Goal: Find specific page/section: Find specific page/section

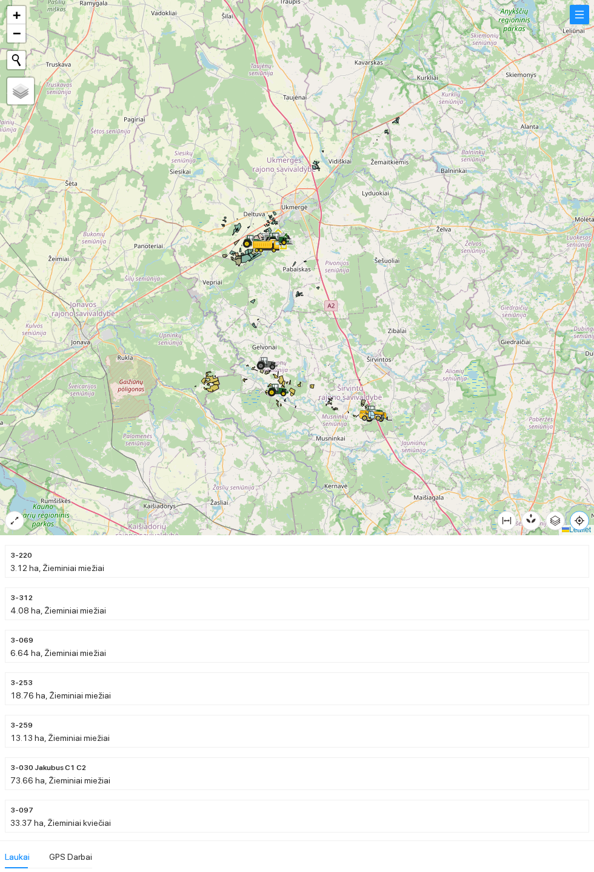
click at [581, 522] on icon "aim" at bounding box center [580, 520] width 2 height 2
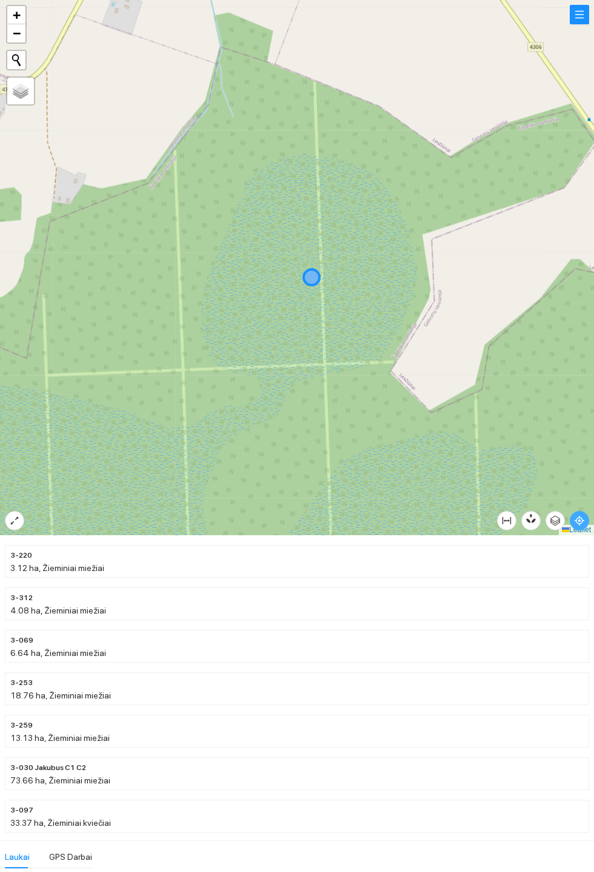
click at [581, 522] on icon "aim" at bounding box center [580, 520] width 2 height 2
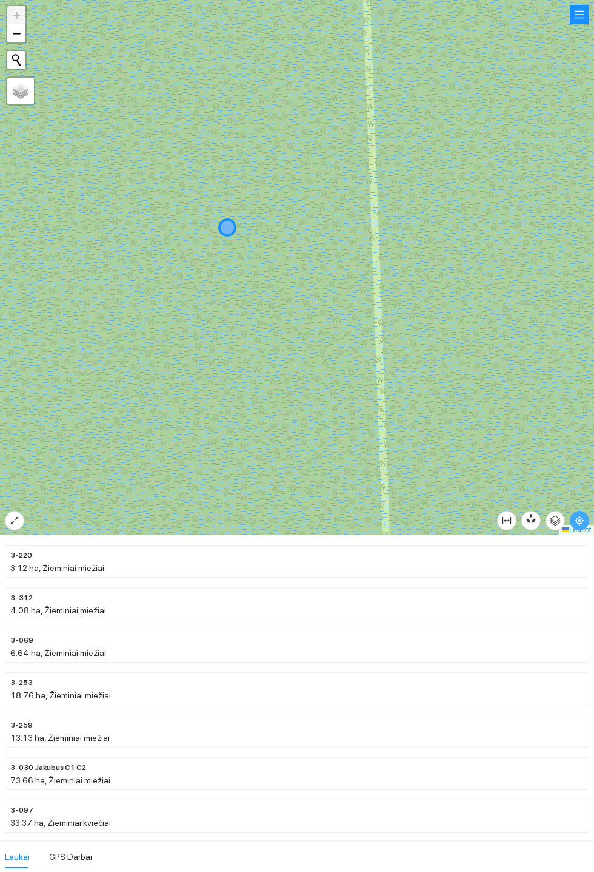
click at [581, 522] on icon "aim" at bounding box center [580, 520] width 2 height 2
click at [589, 525] on link "Leaflet" at bounding box center [576, 529] width 29 height 8
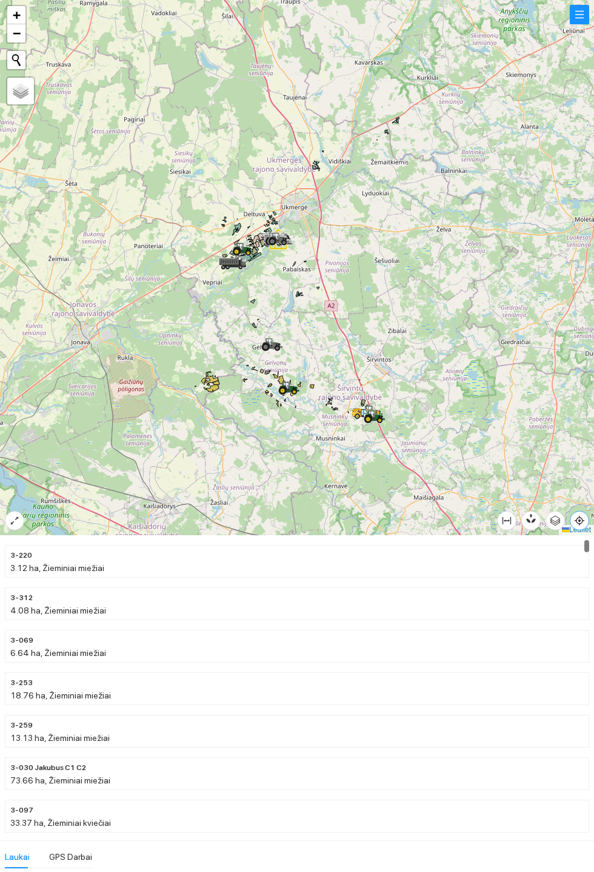
click at [581, 522] on icon "aim" at bounding box center [580, 520] width 2 height 2
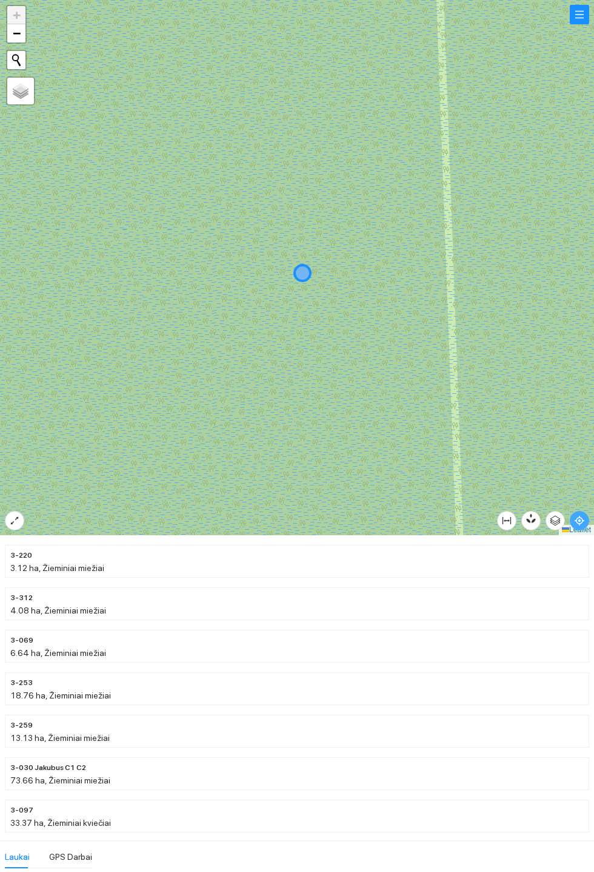
click at [584, 520] on icon "aim" at bounding box center [580, 521] width 10 height 10
